Goal: Find specific page/section: Find specific page/section

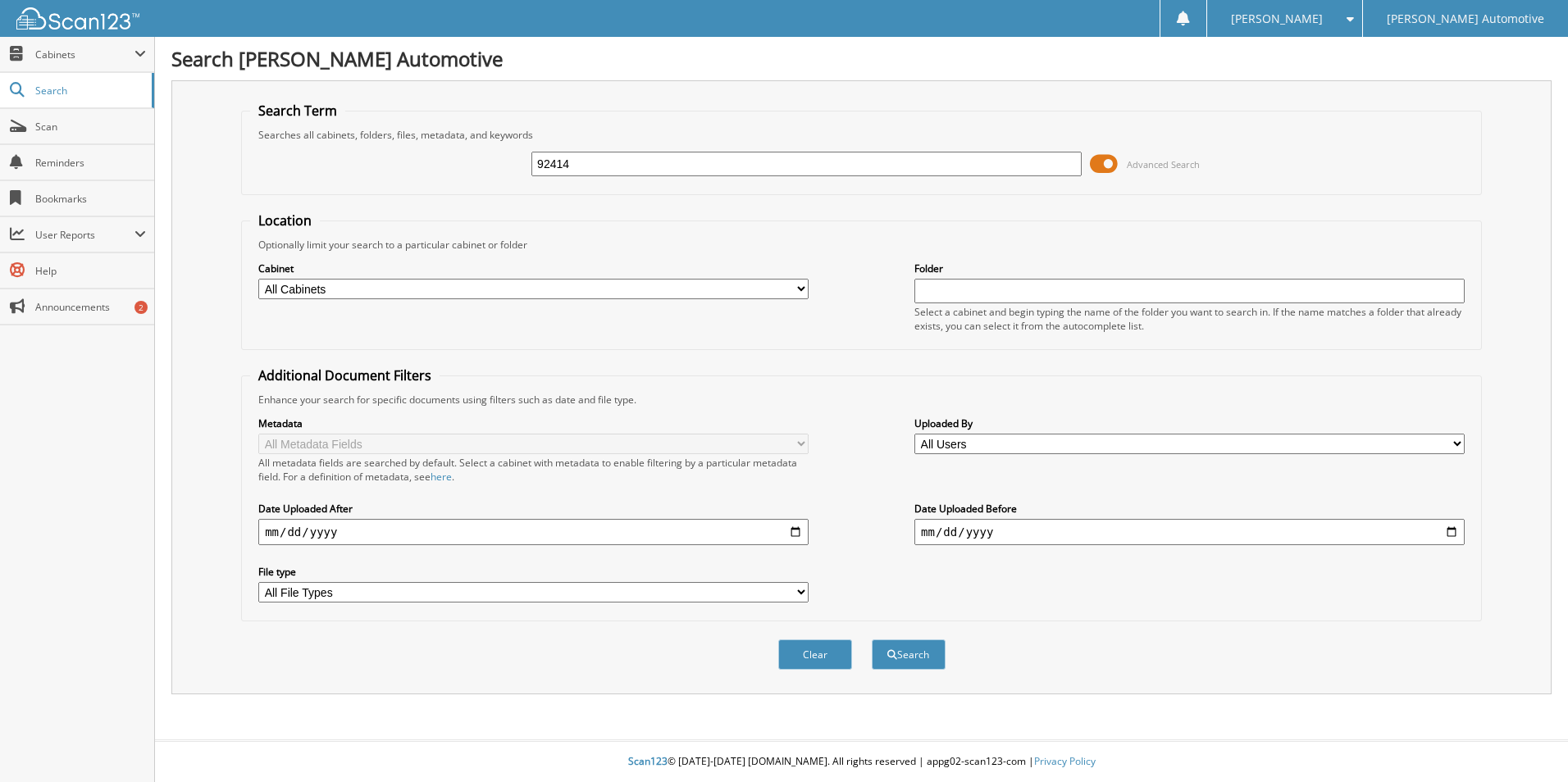
type input "92414"
click at [871, 639] on button "Search" at bounding box center [908, 654] width 74 height 30
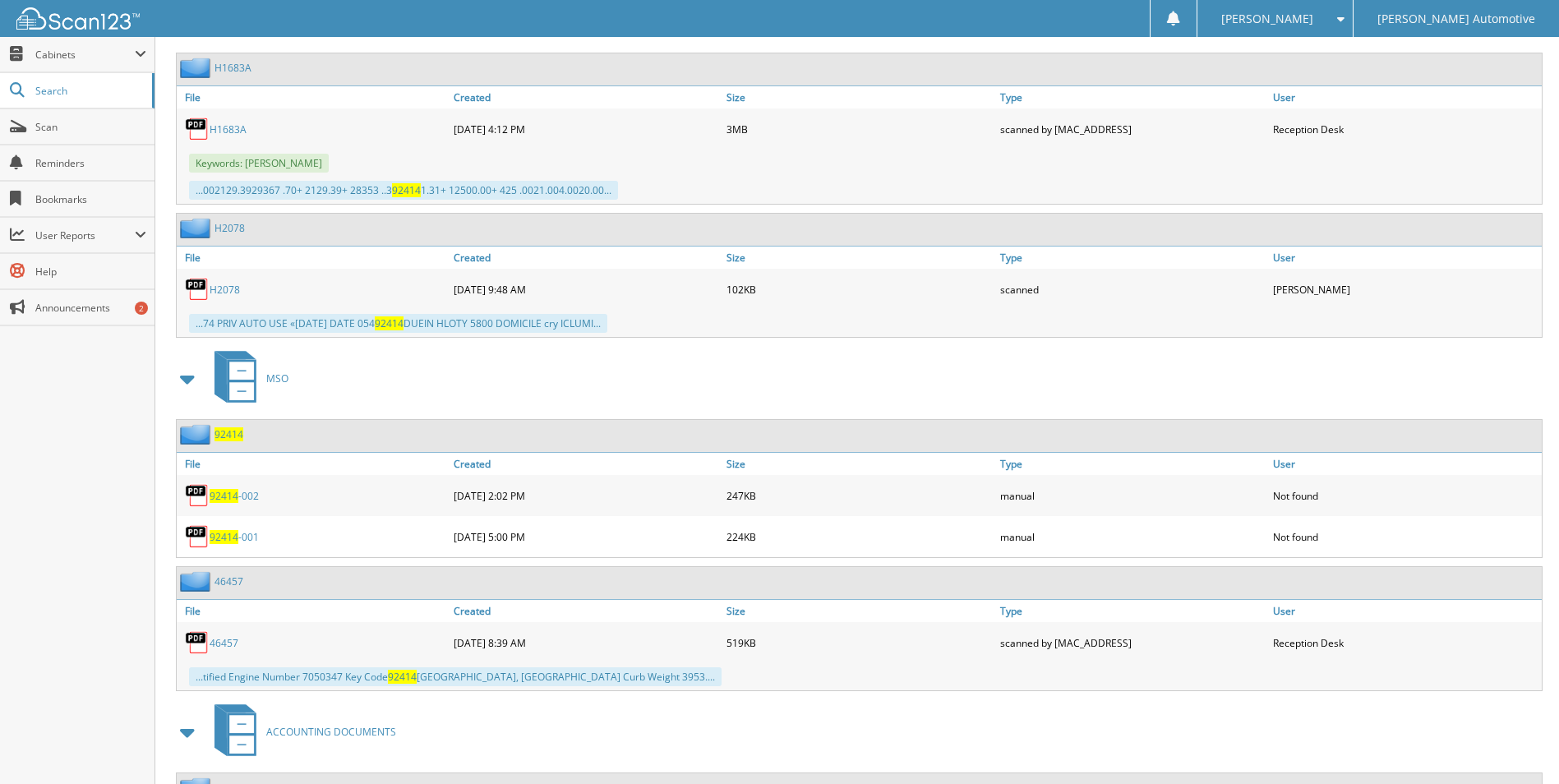
scroll to position [1397, 0]
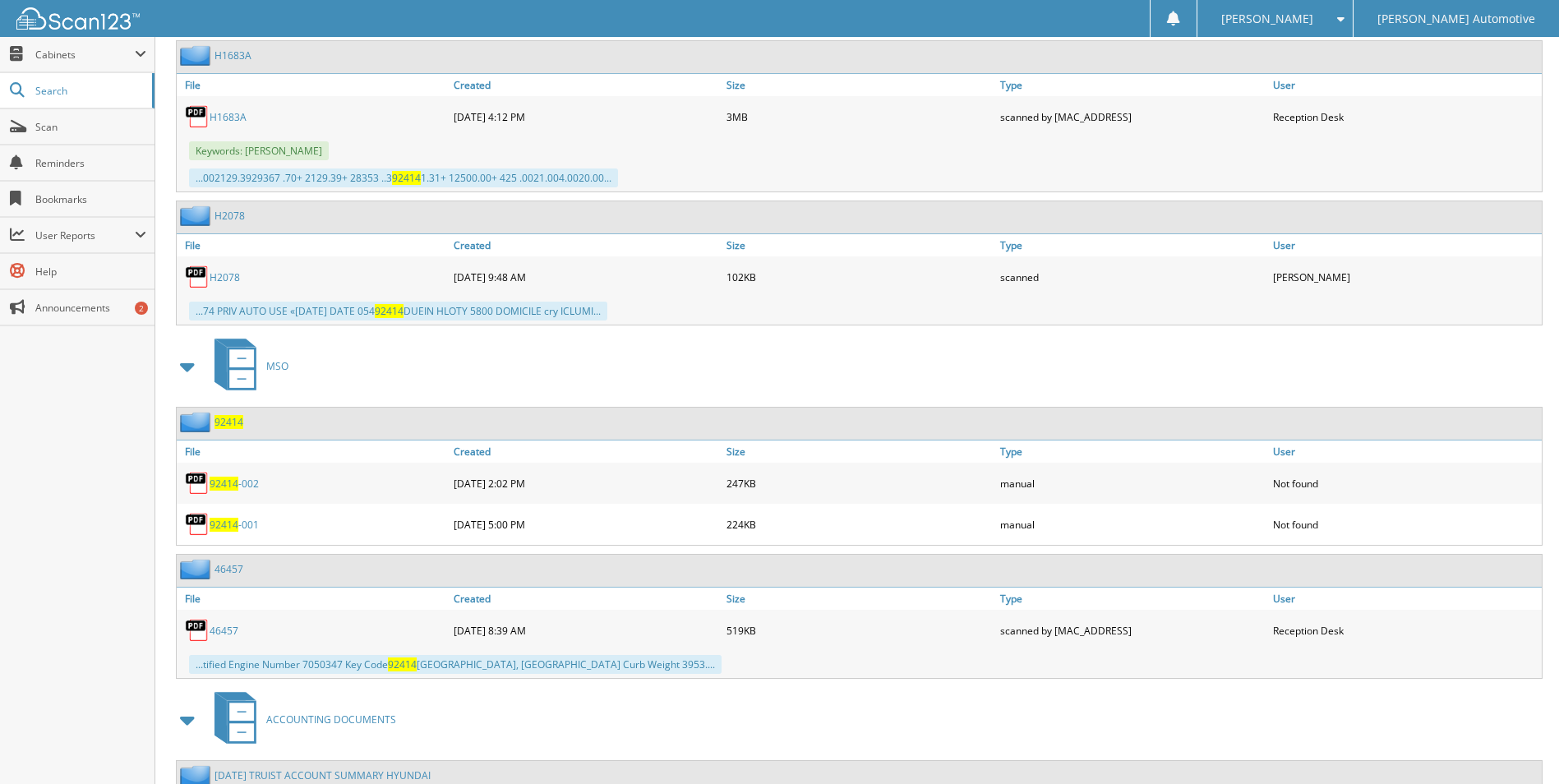
click at [229, 482] on span "92414" at bounding box center [224, 483] width 28 height 14
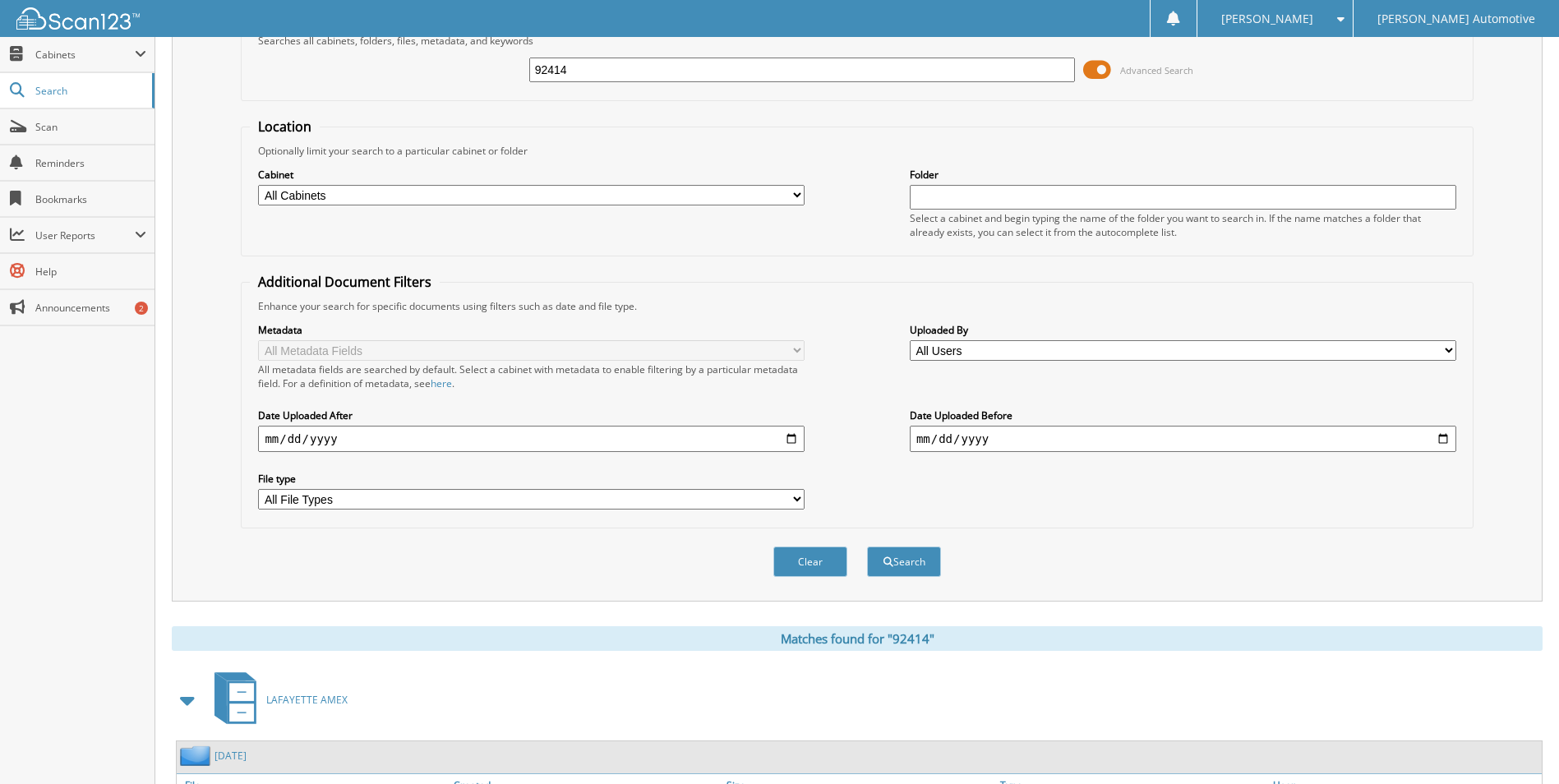
scroll to position [0, 0]
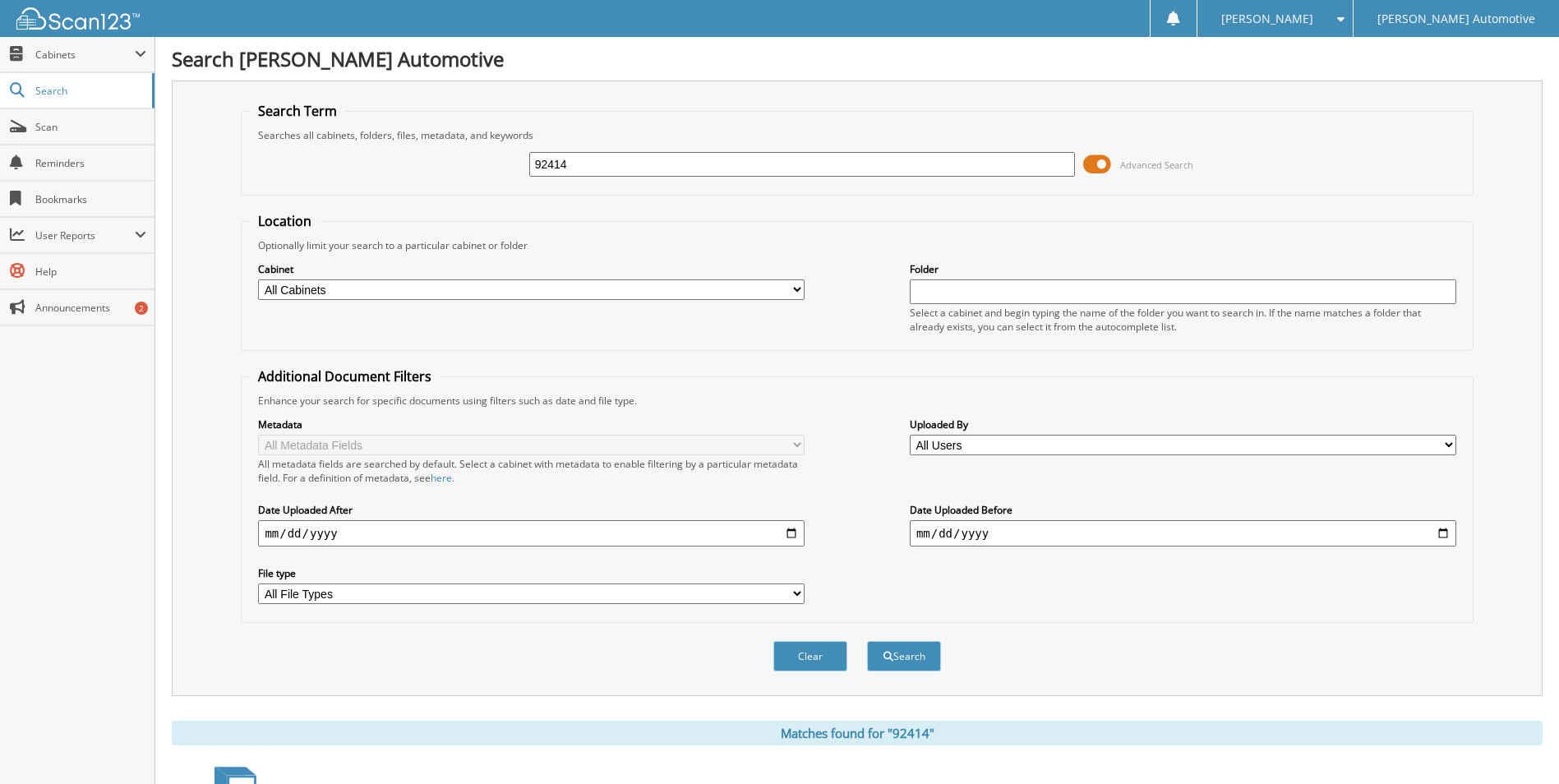
click at [623, 171] on input "92414" at bounding box center [802, 164] width 546 height 25
type input "21621AA"
click at [867, 641] on button "Search" at bounding box center [903, 656] width 74 height 30
drag, startPoint x: 642, startPoint y: 163, endPoint x: 390, endPoint y: 158, distance: 252.0
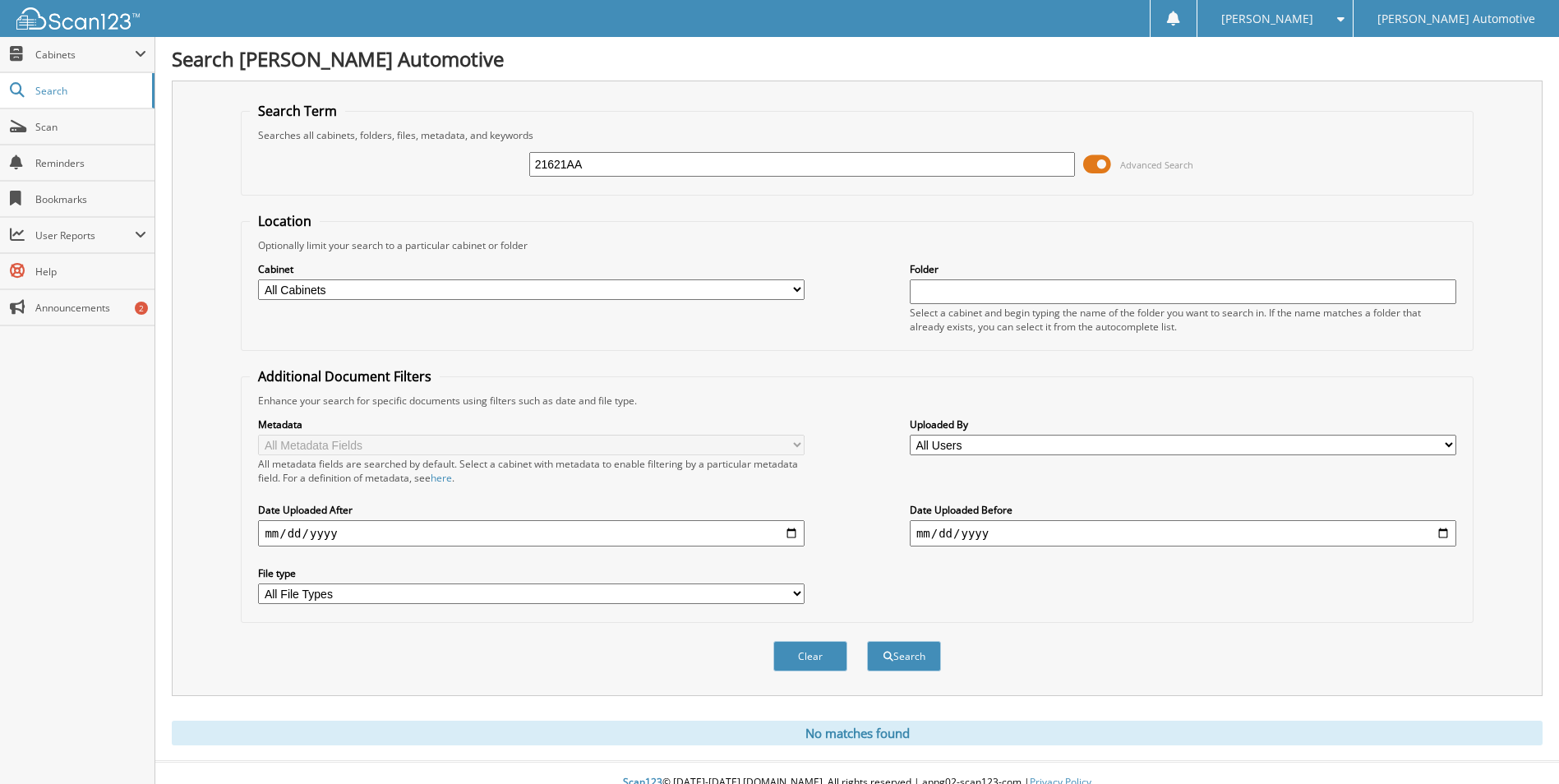
click at [390, 158] on div "21621AA Advanced Search" at bounding box center [857, 163] width 1214 height 44
type input "[PERSON_NAME]"
click at [867, 641] on button "Search" at bounding box center [903, 656] width 74 height 30
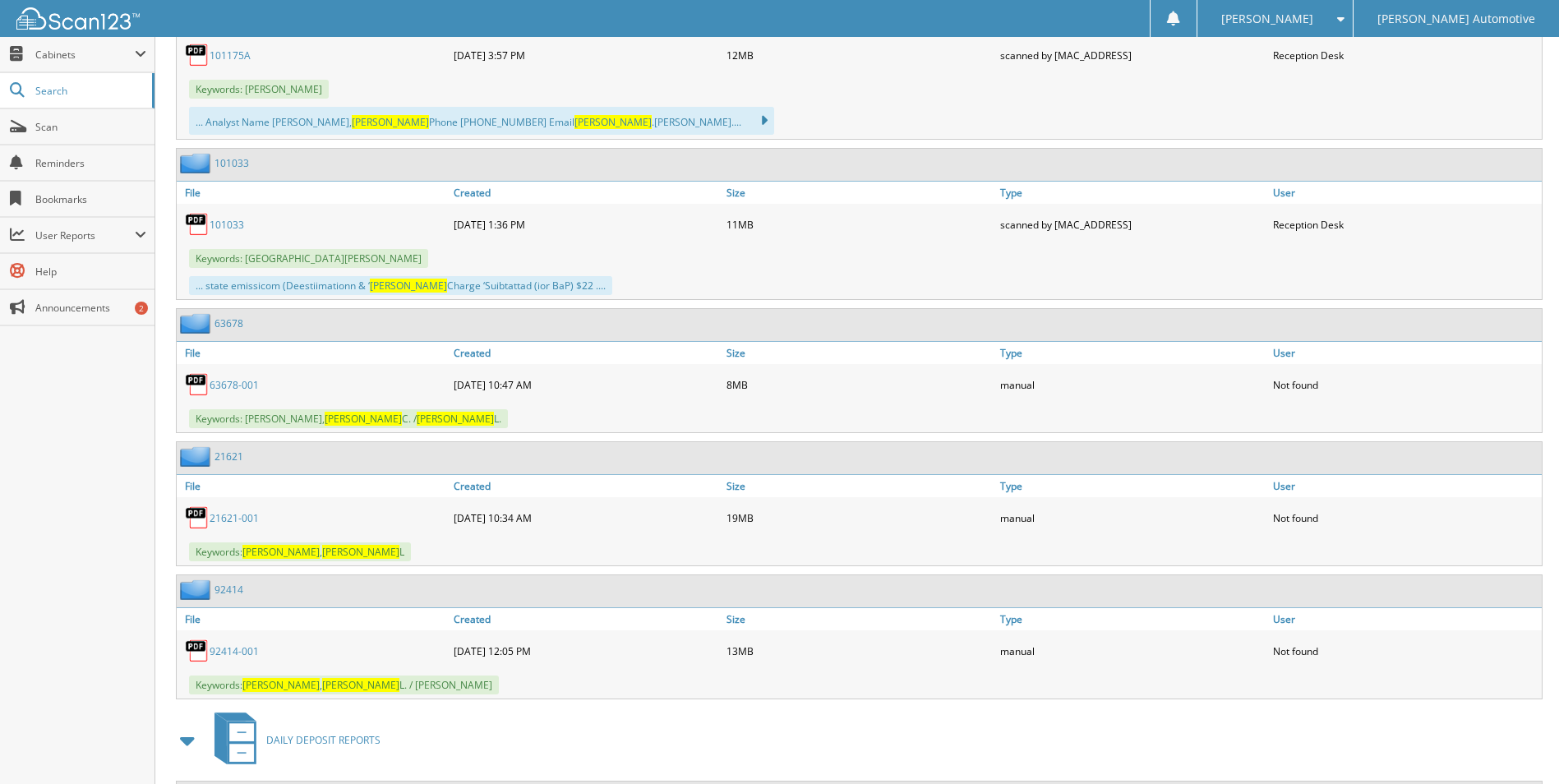
scroll to position [1561, 0]
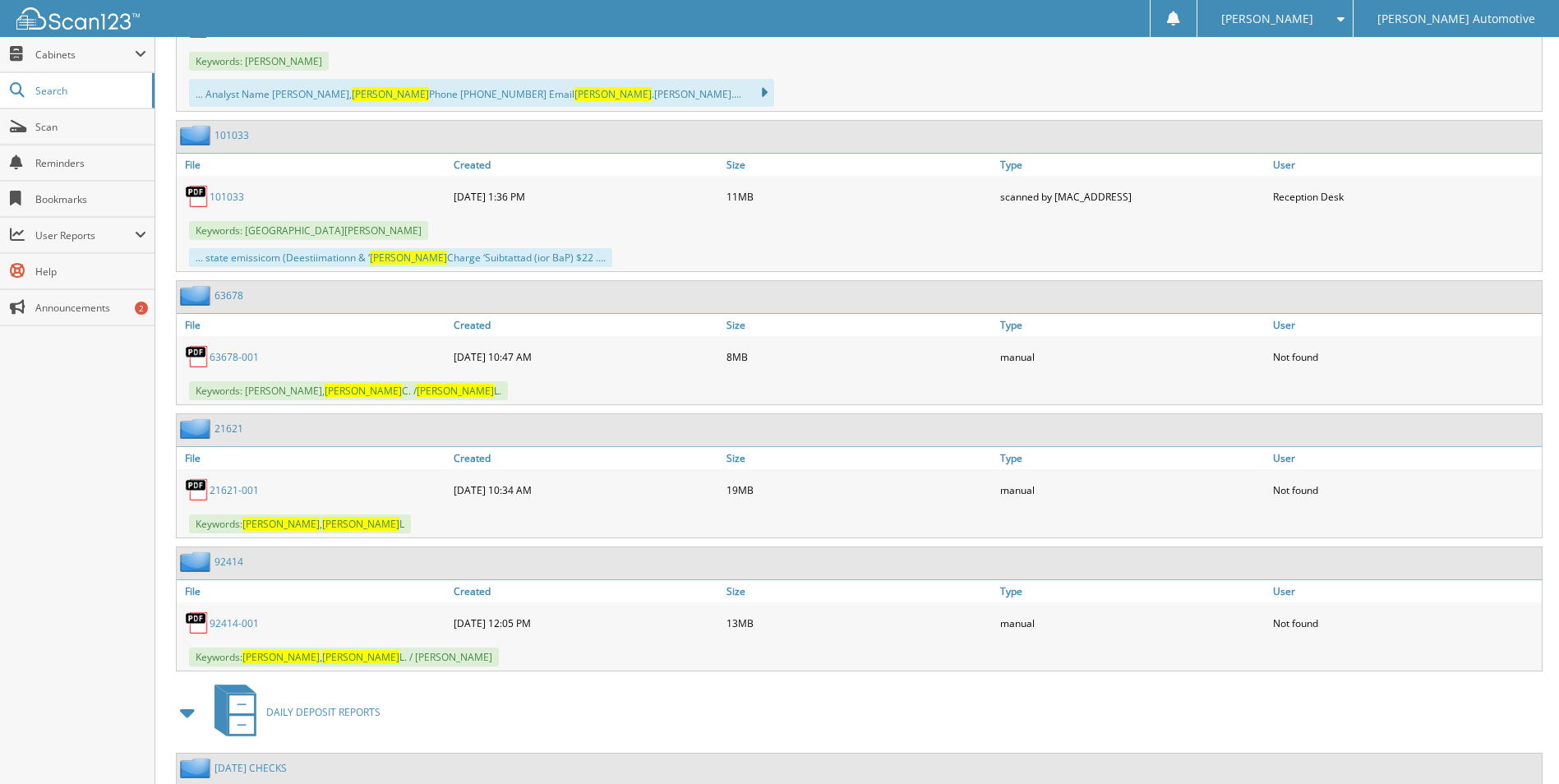
click at [232, 629] on link "92414-001" at bounding box center [234, 623] width 49 height 14
click at [224, 488] on link "21621-001" at bounding box center [234, 490] width 49 height 14
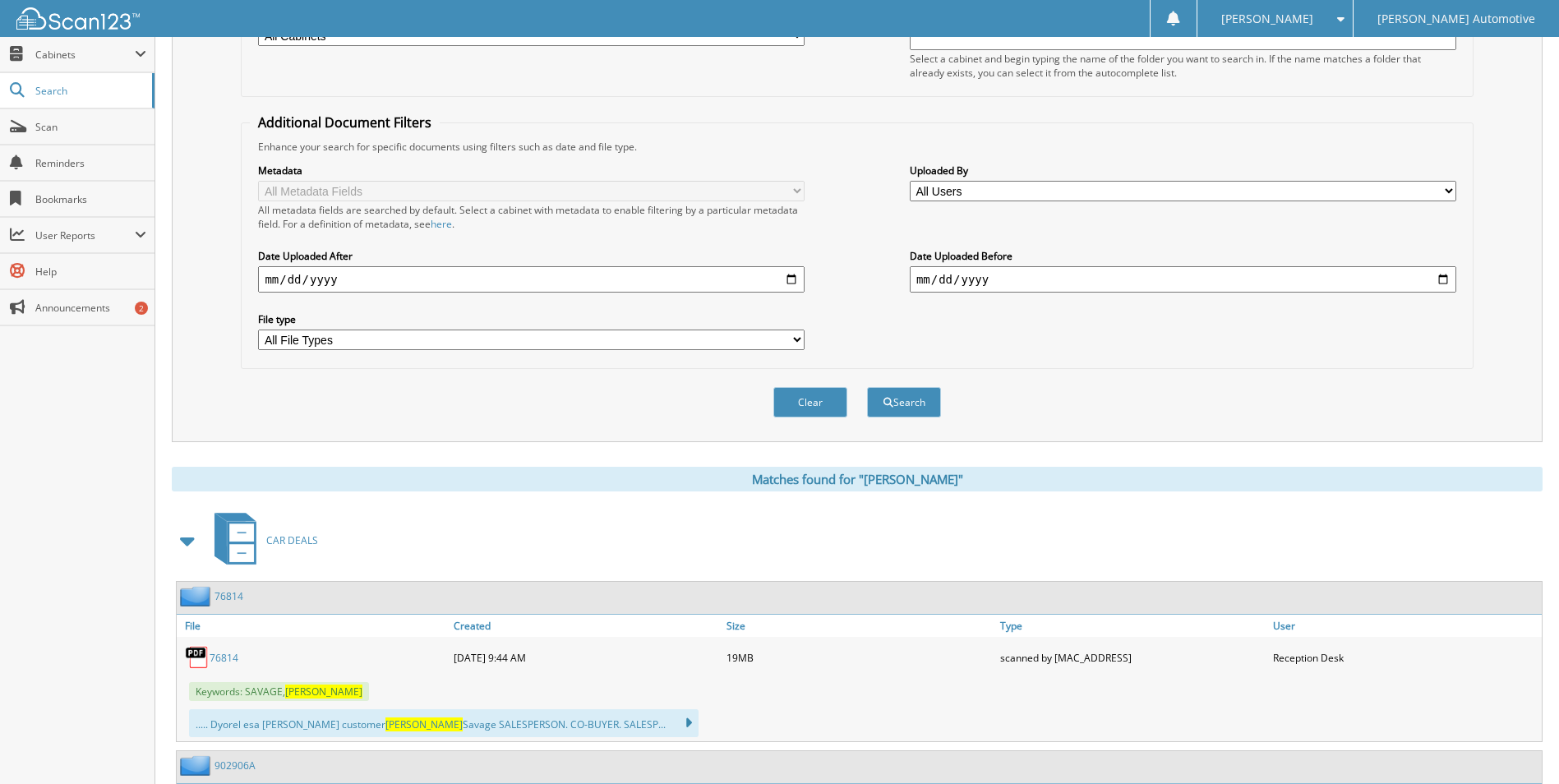
scroll to position [0, 0]
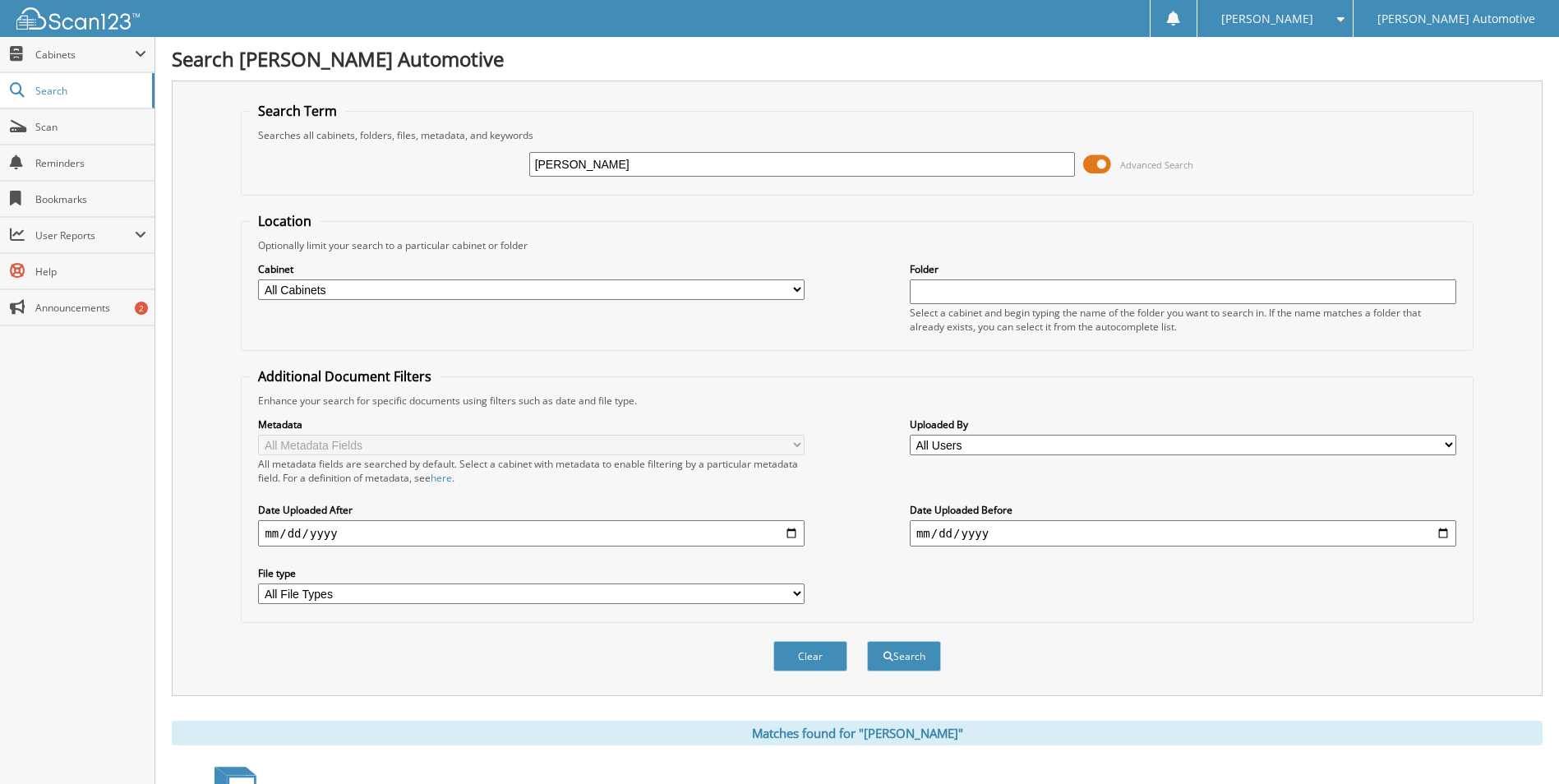
click at [33, 24] on img at bounding box center [78, 18] width 123 height 23
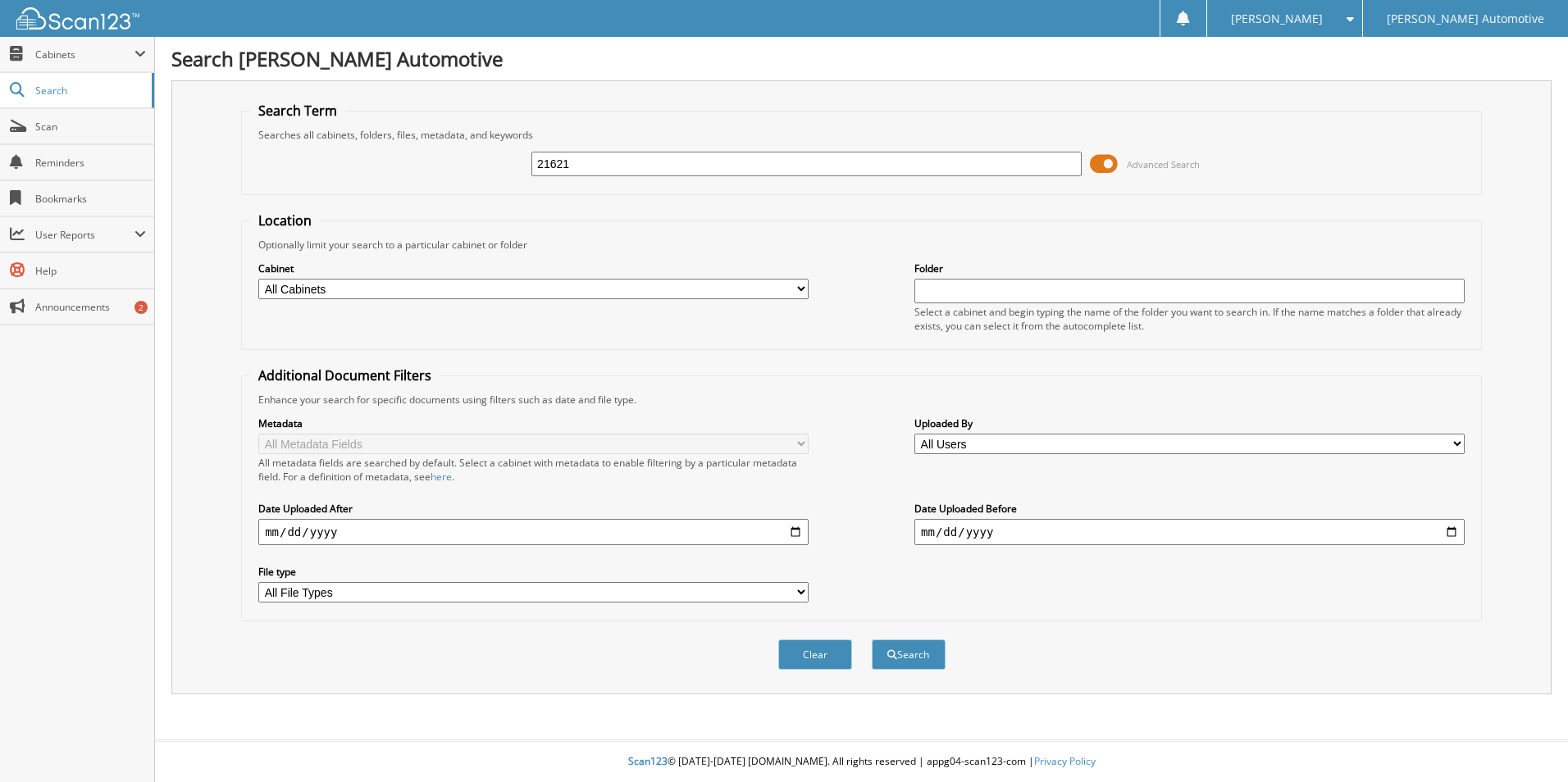
type input "21621"
click at [871, 639] on button "Search" at bounding box center [908, 654] width 74 height 30
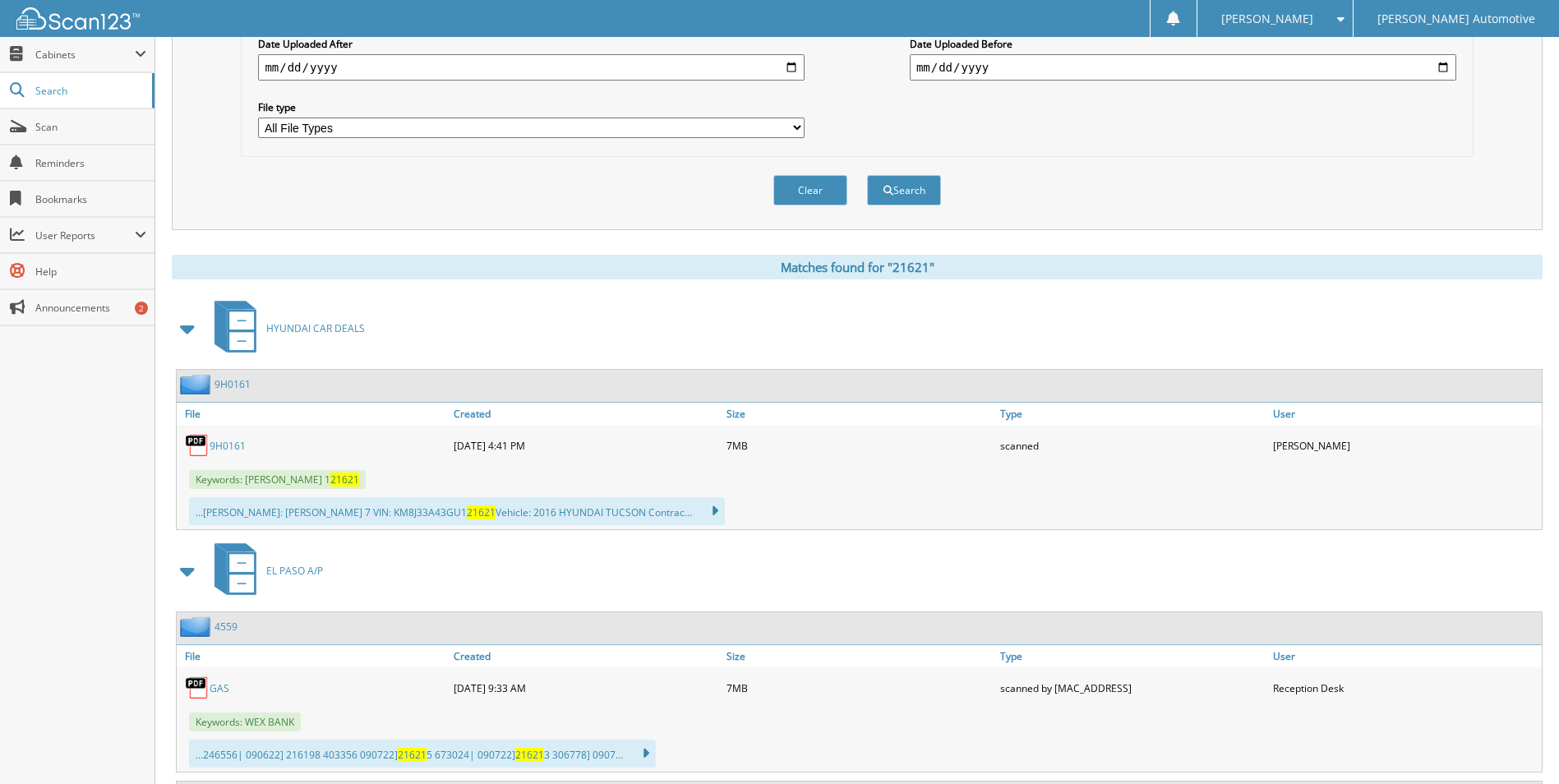
scroll to position [493, 0]
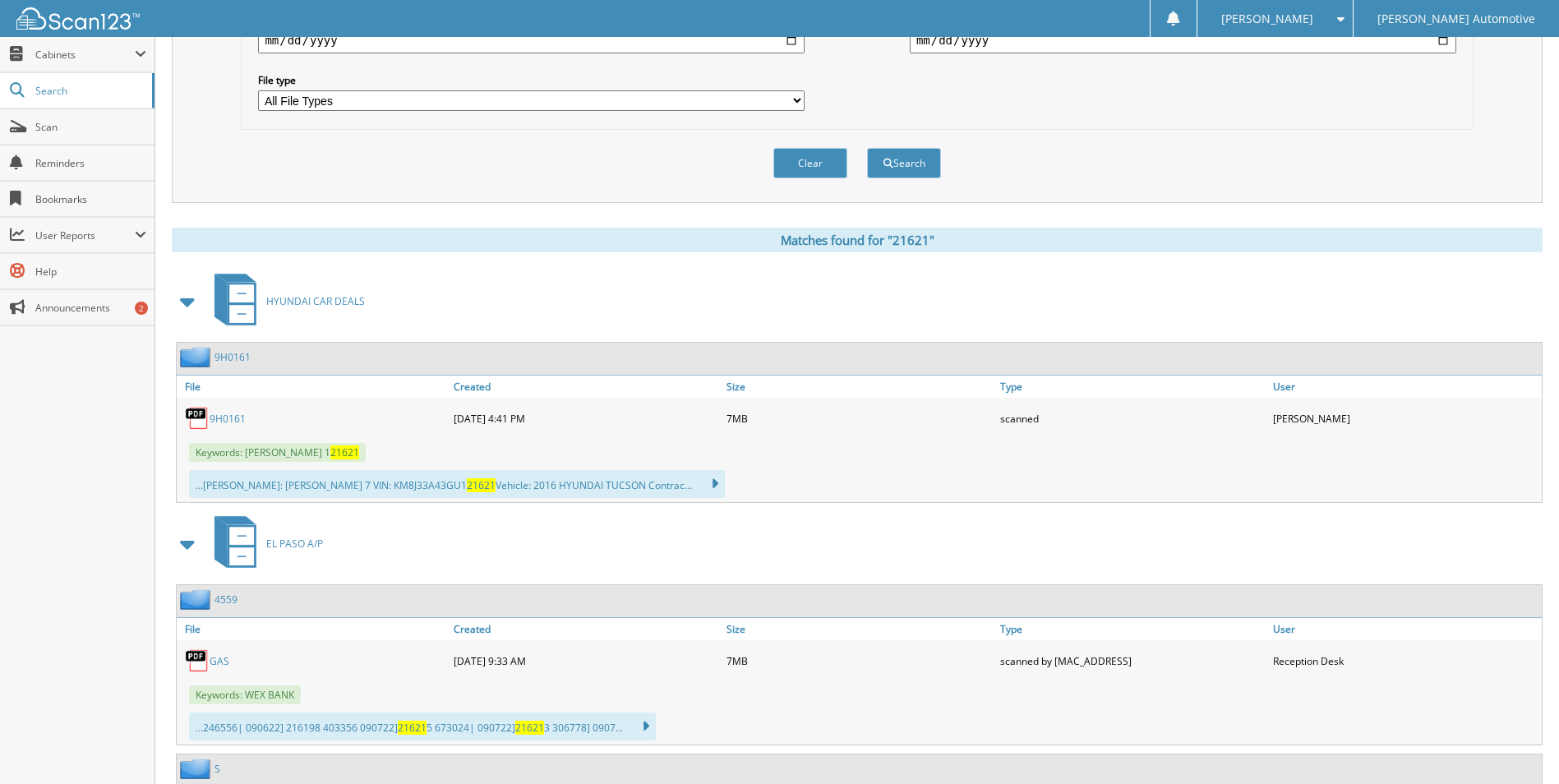
click at [184, 307] on span at bounding box center [189, 301] width 23 height 29
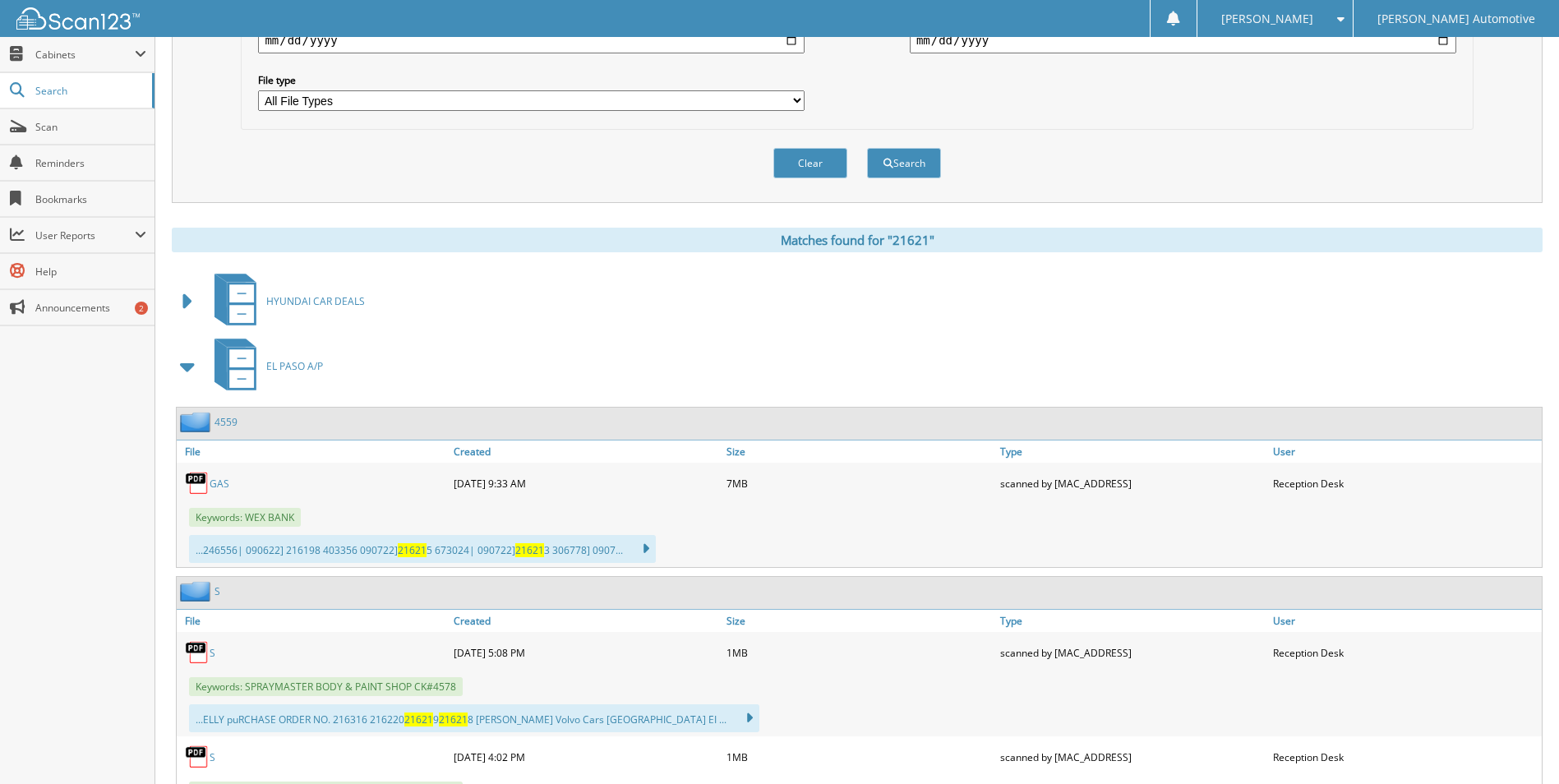
click at [184, 369] on span at bounding box center [189, 366] width 23 height 29
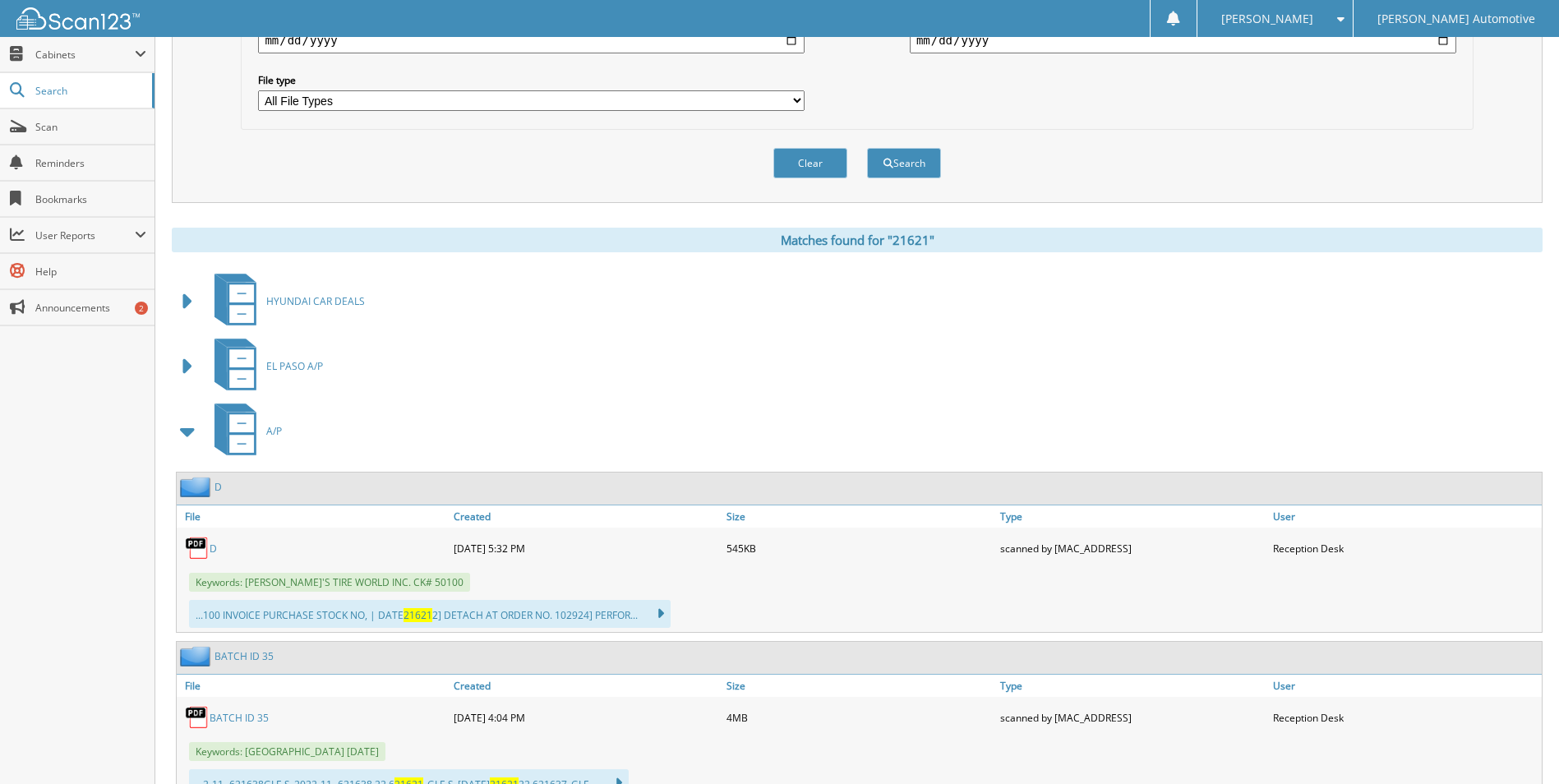
click at [185, 429] on span at bounding box center [189, 430] width 23 height 29
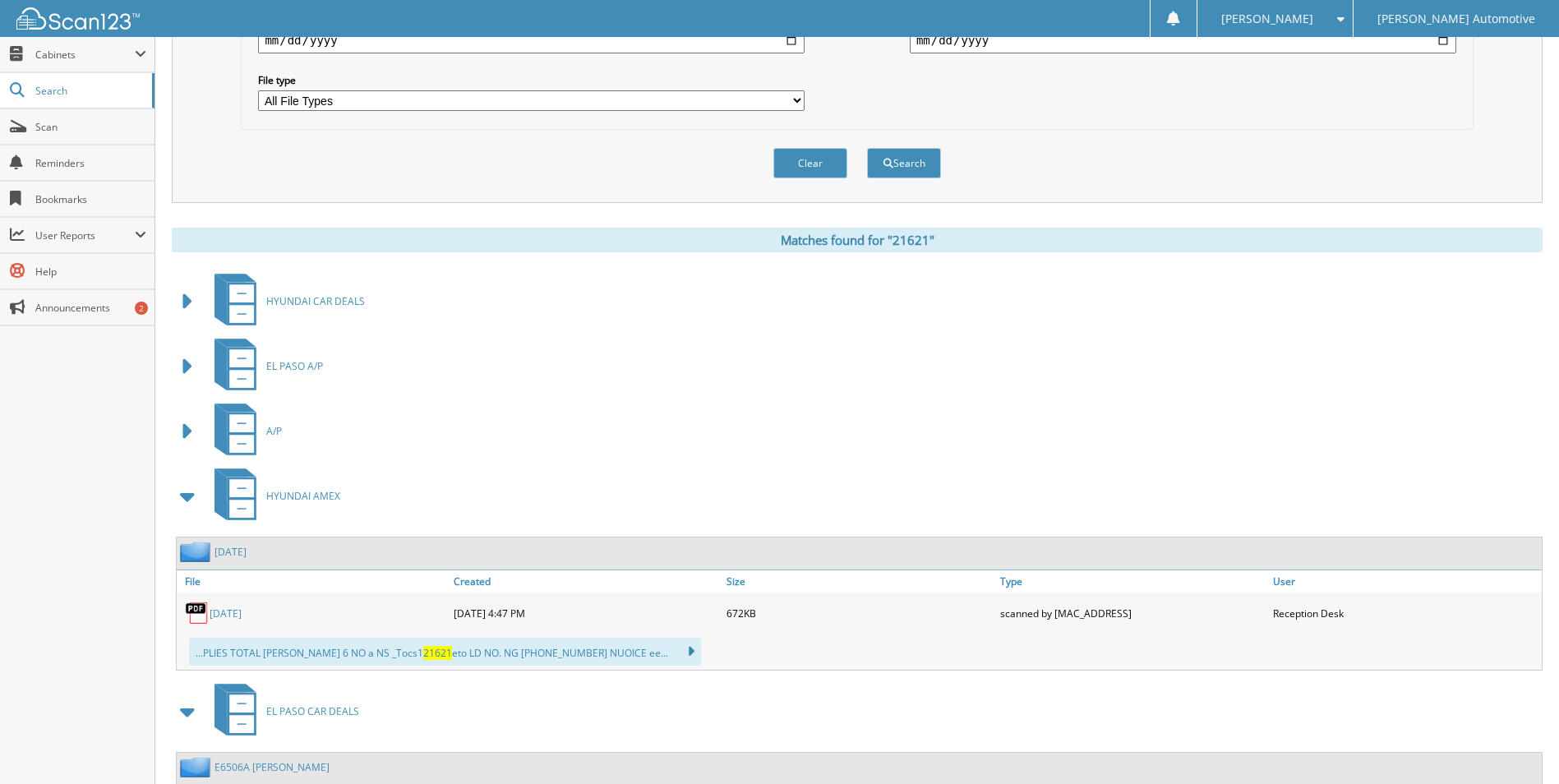
click at [189, 495] on span at bounding box center [189, 495] width 23 height 29
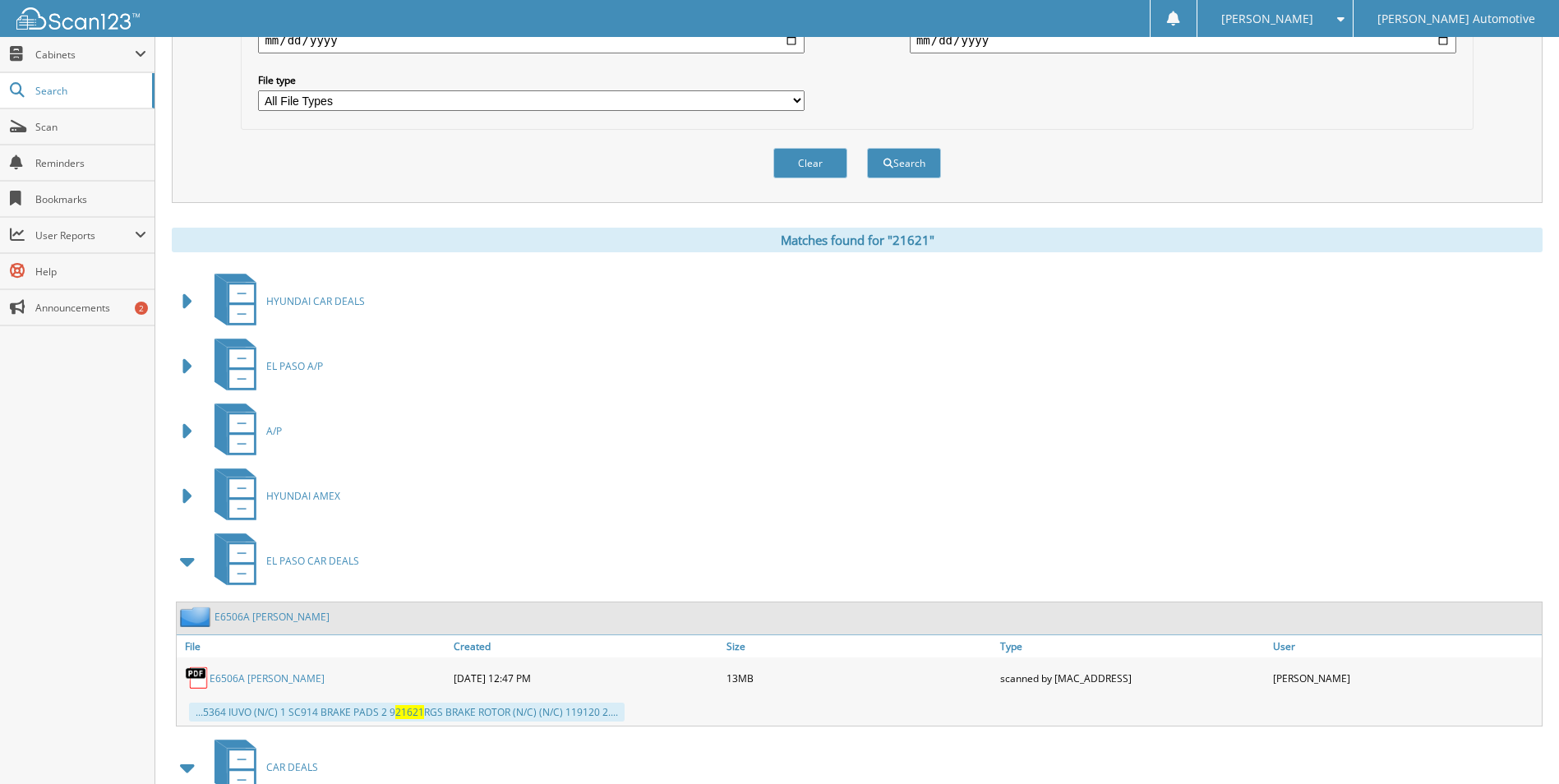
click at [189, 564] on span at bounding box center [189, 560] width 23 height 29
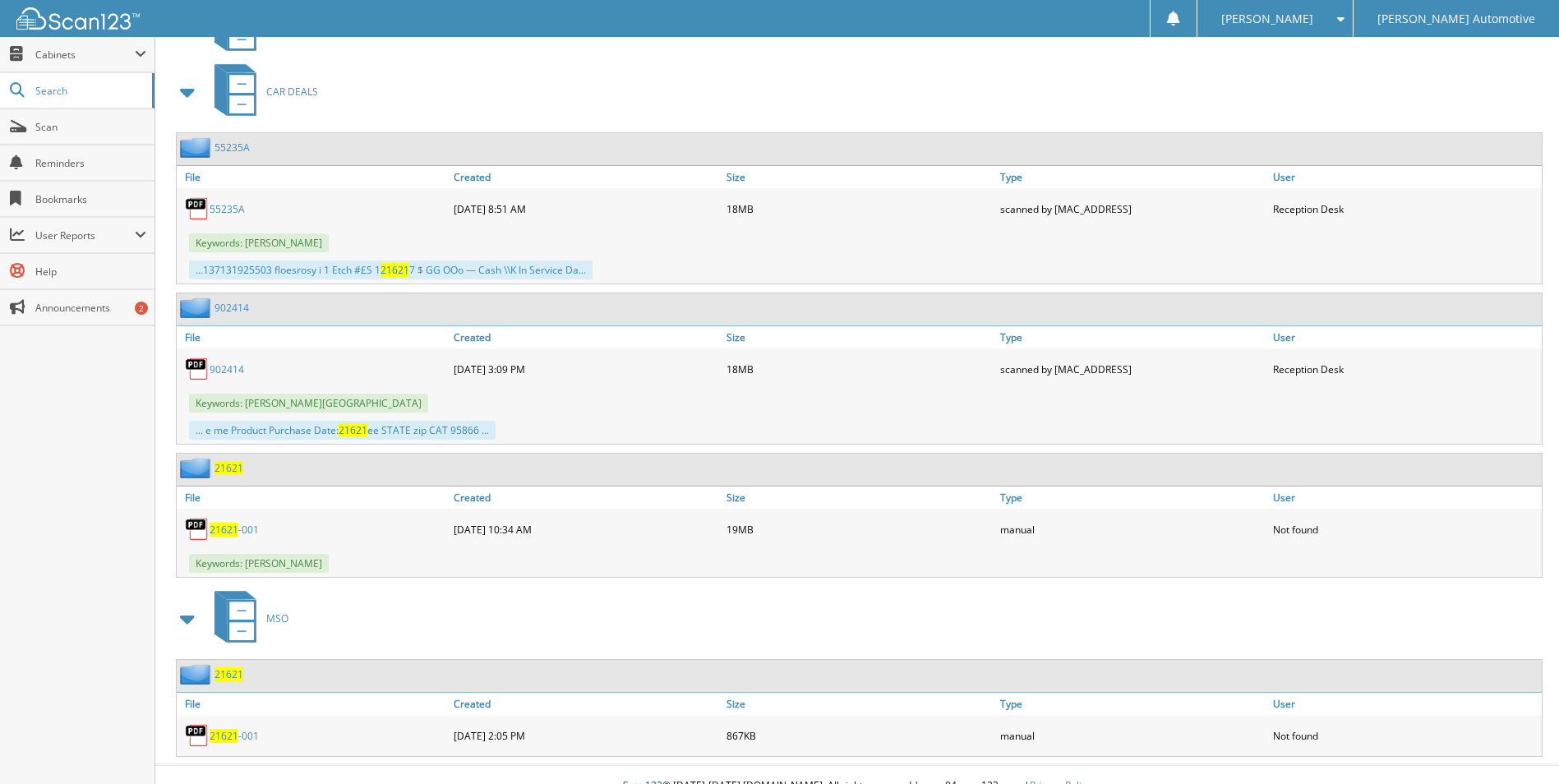
scroll to position [1050, 0]
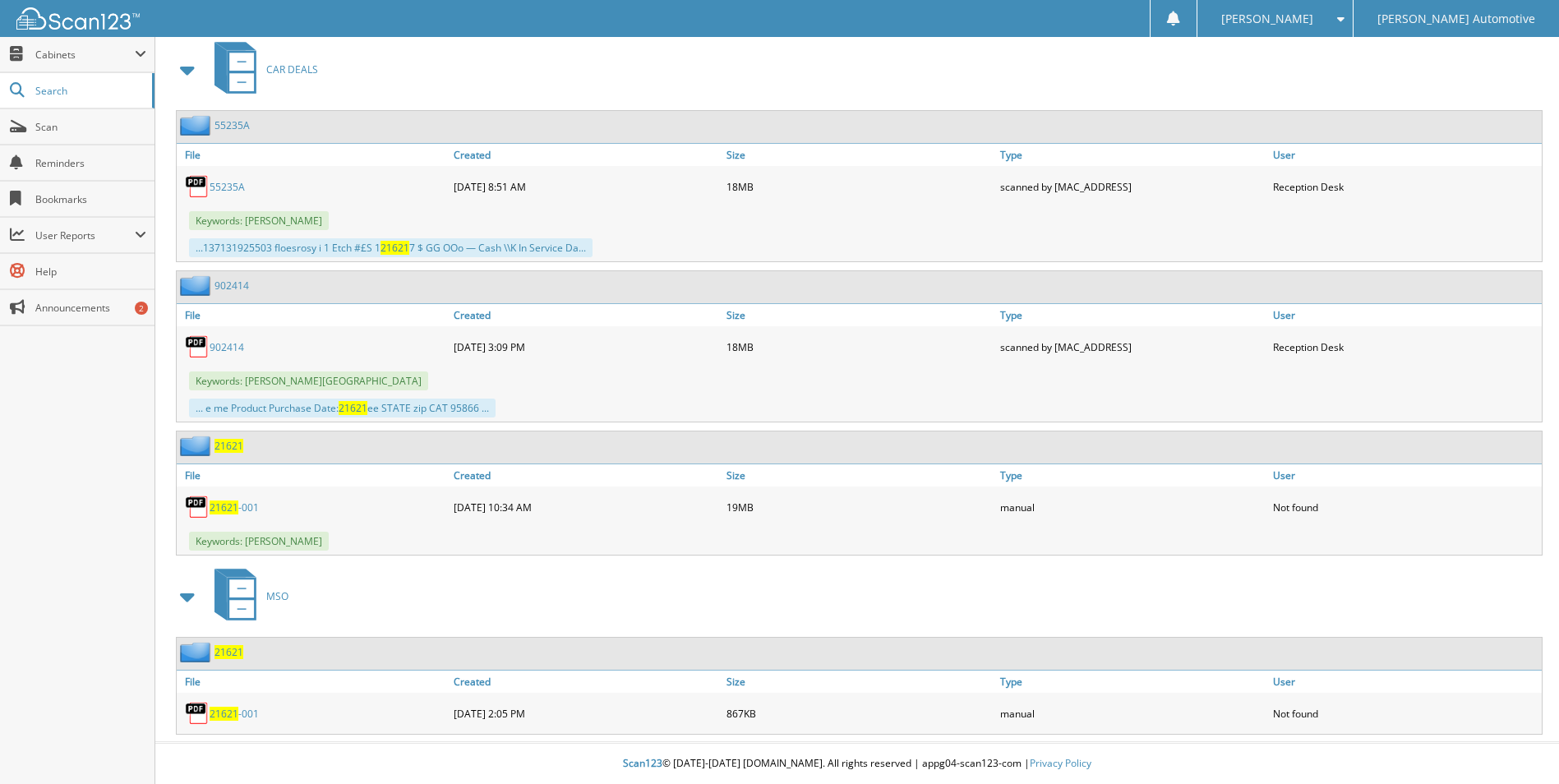
click at [216, 447] on span "21621" at bounding box center [229, 445] width 28 height 14
